Goal: Information Seeking & Learning: Learn about a topic

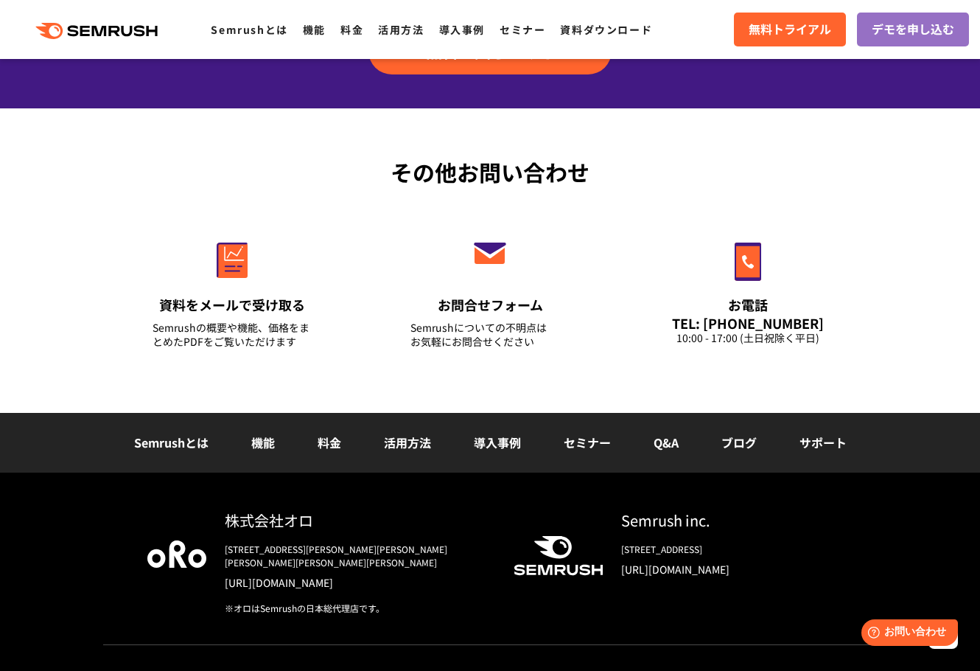
scroll to position [5159, 0]
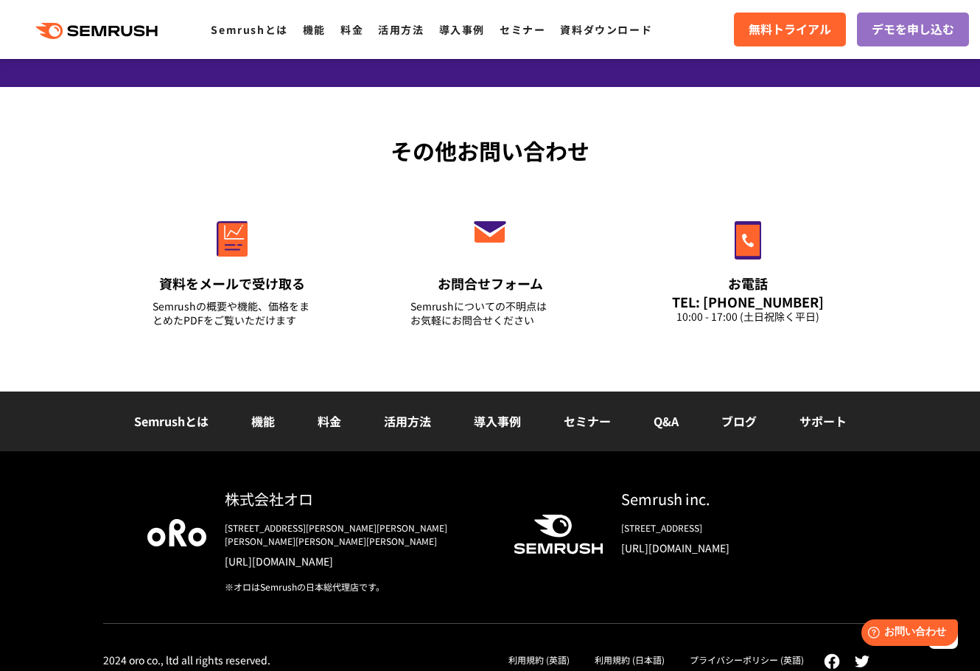
click at [330, 416] on link "料金" at bounding box center [330, 421] width 24 height 18
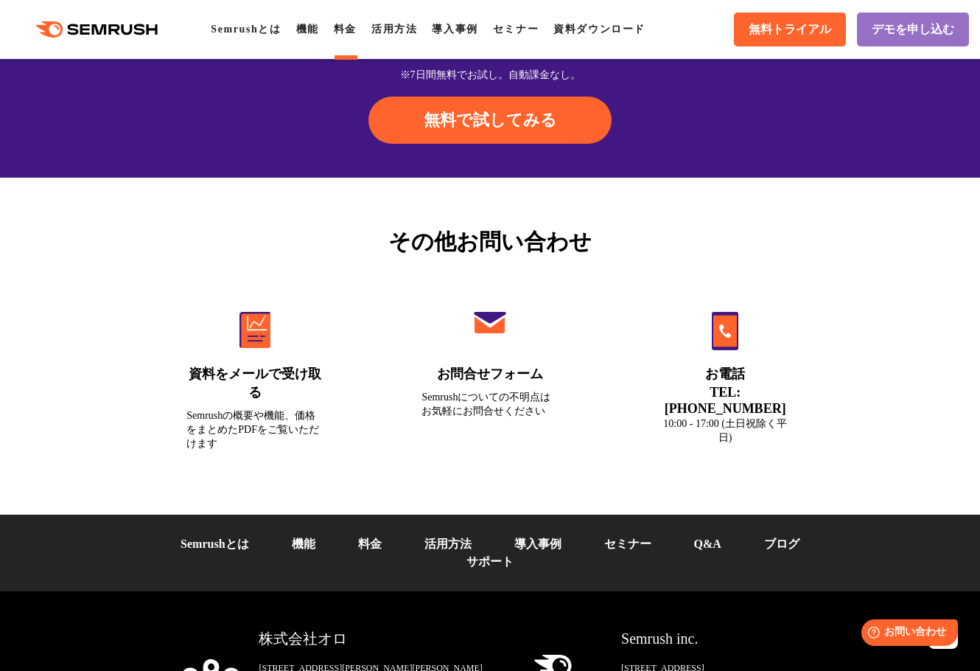
scroll to position [5234, 0]
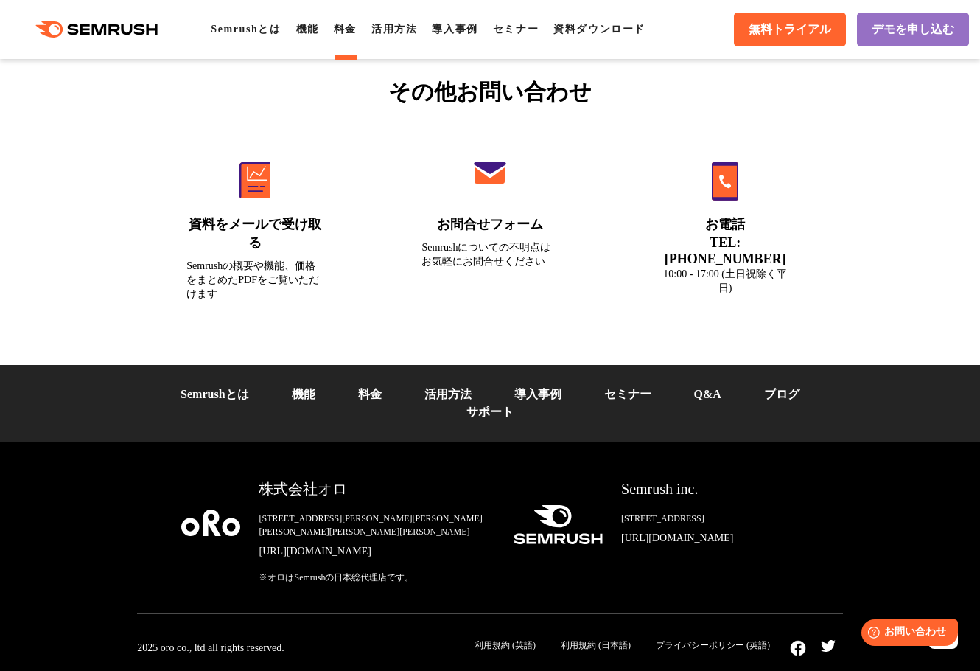
drag, startPoint x: 854, startPoint y: 331, endPoint x: 846, endPoint y: 325, distance: 9.4
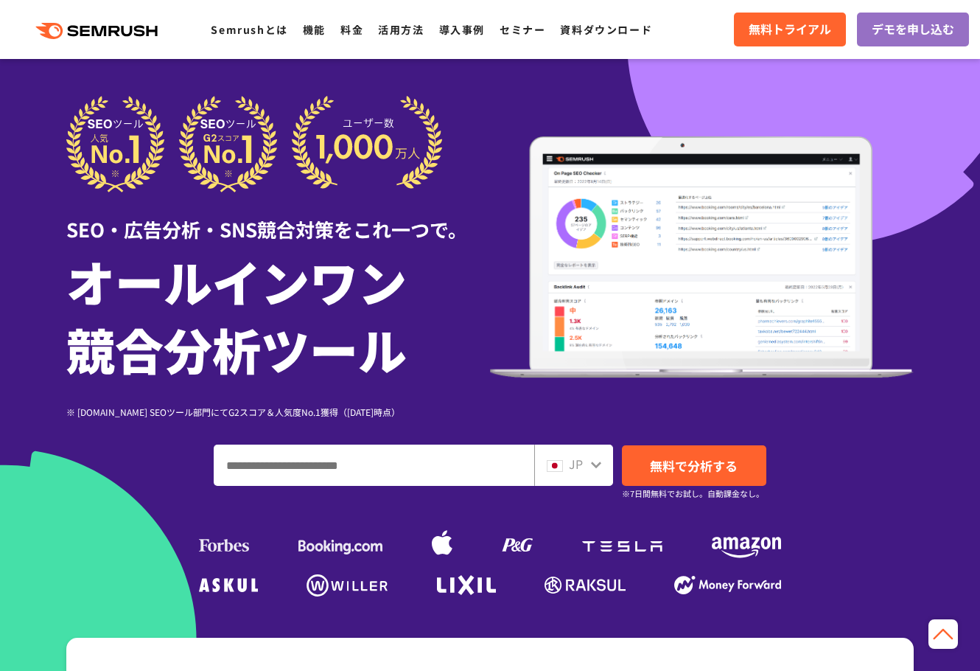
scroll to position [5056, 0]
